Goal: Transaction & Acquisition: Purchase product/service

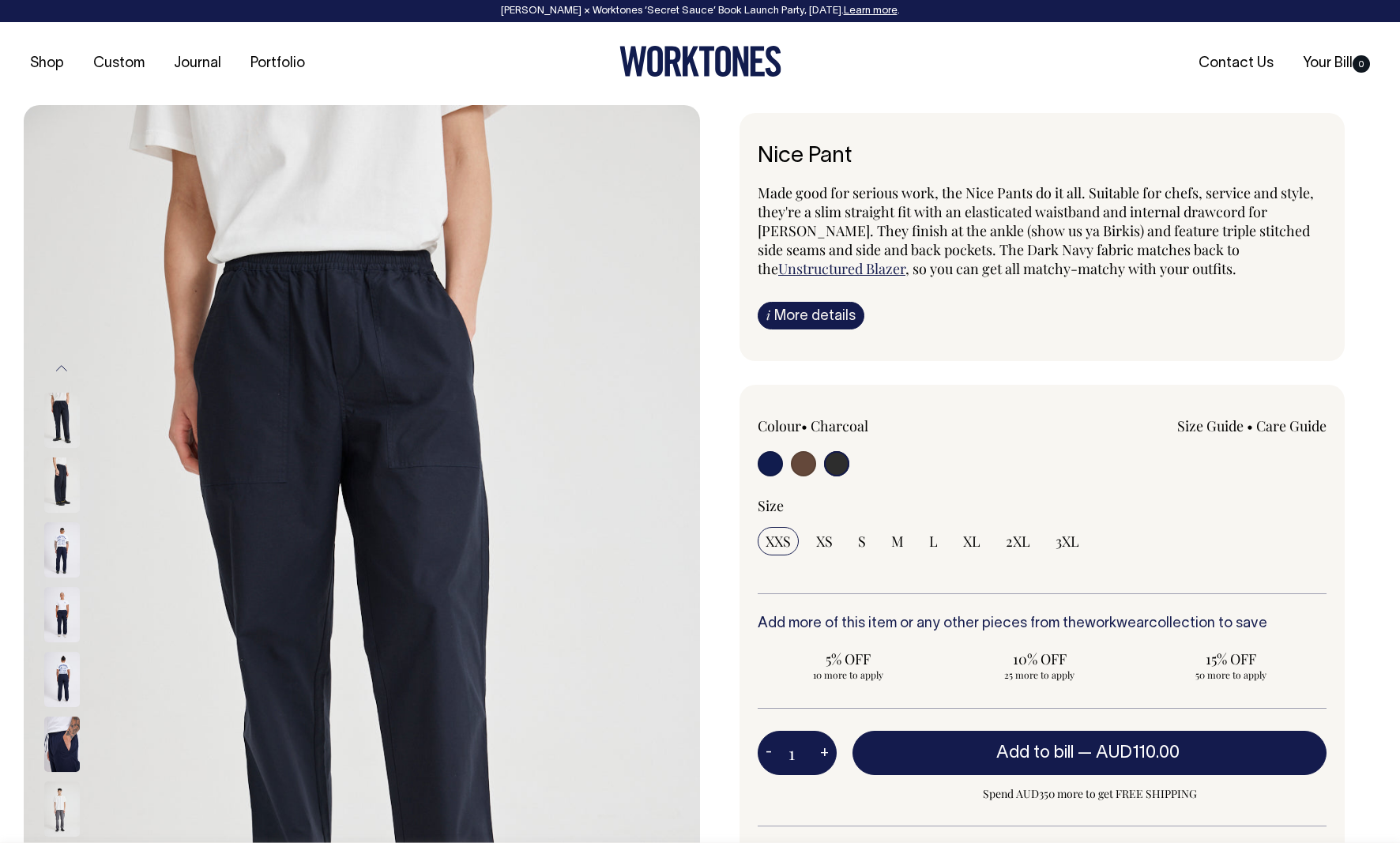
select select "Charcoal"
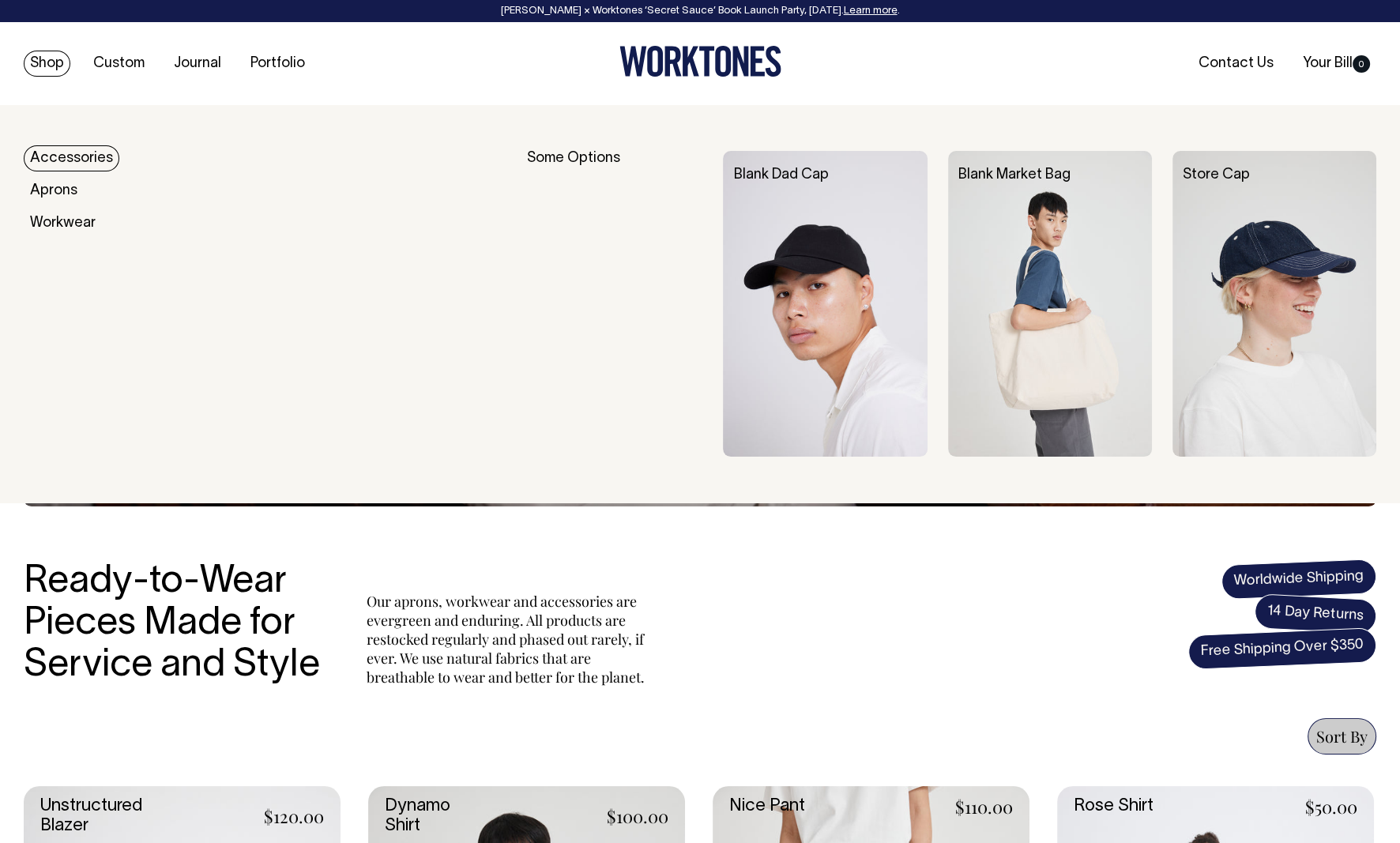
click at [69, 157] on link "Accessories" at bounding box center [71, 158] width 95 height 26
